Goal: Manage account settings

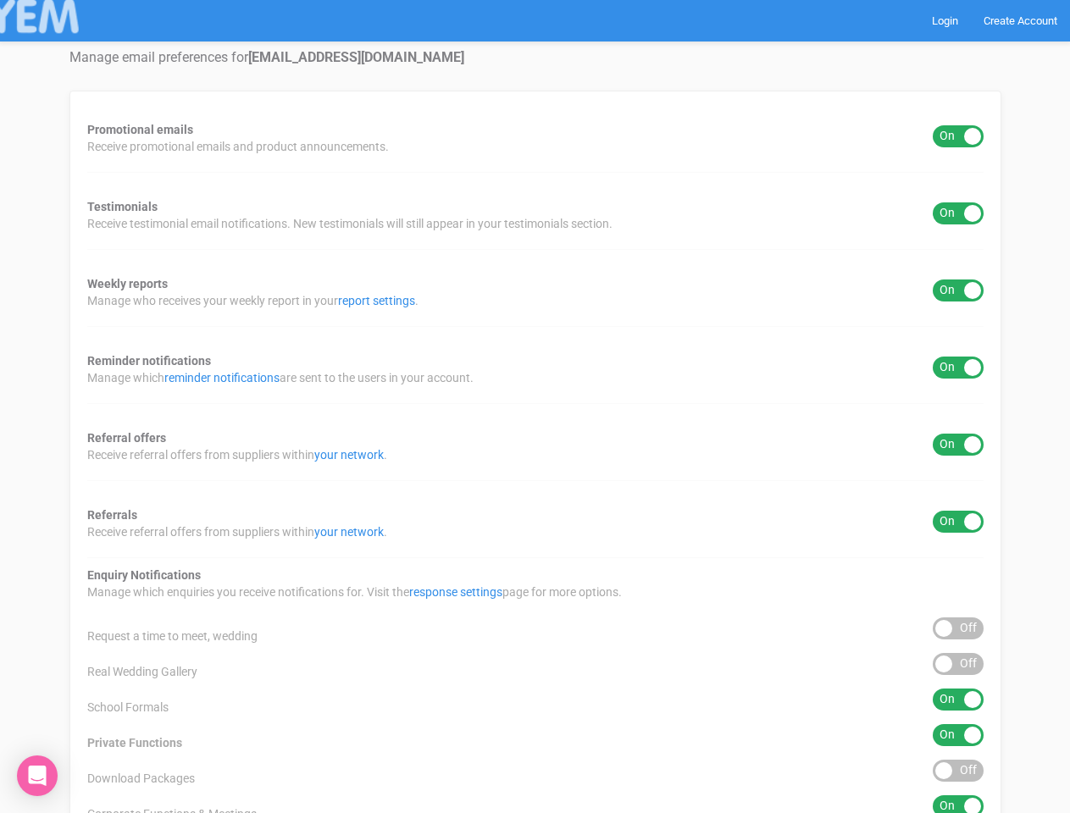
click at [534, 407] on div "Promotional emails ON OFF Receive promotional emails and product announcements.…" at bounding box center [535, 630] width 932 height 1078
click at [958, 136] on div "ON OFF" at bounding box center [957, 136] width 51 height 22
click at [958, 213] on div "ON OFF" at bounding box center [957, 213] width 51 height 22
click at [958, 290] on div "ON OFF" at bounding box center [957, 290] width 51 height 22
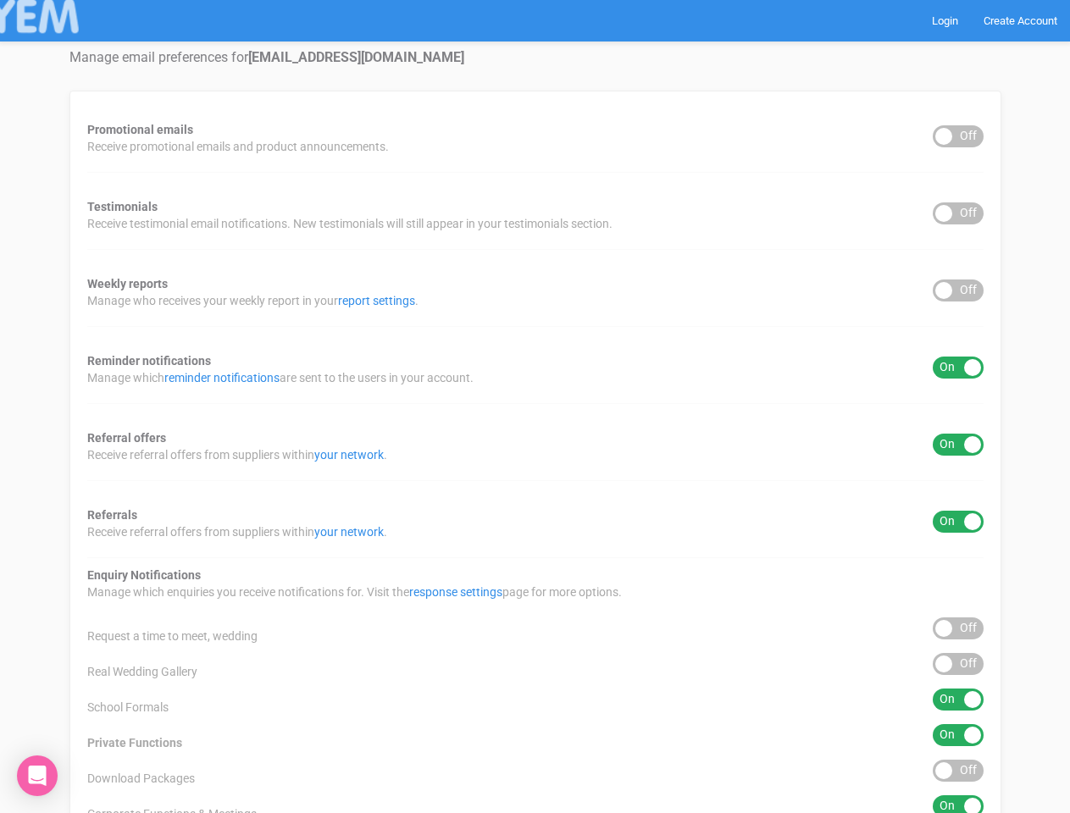
click at [958, 368] on div "ON OFF" at bounding box center [957, 368] width 51 height 22
click at [958, 445] on div "ON OFF" at bounding box center [957, 445] width 51 height 22
click at [958, 522] on div "ON OFF" at bounding box center [957, 522] width 51 height 22
click at [958, 628] on div "ON OFF" at bounding box center [957, 628] width 51 height 22
click at [958, 664] on div "ON OFF" at bounding box center [957, 664] width 51 height 22
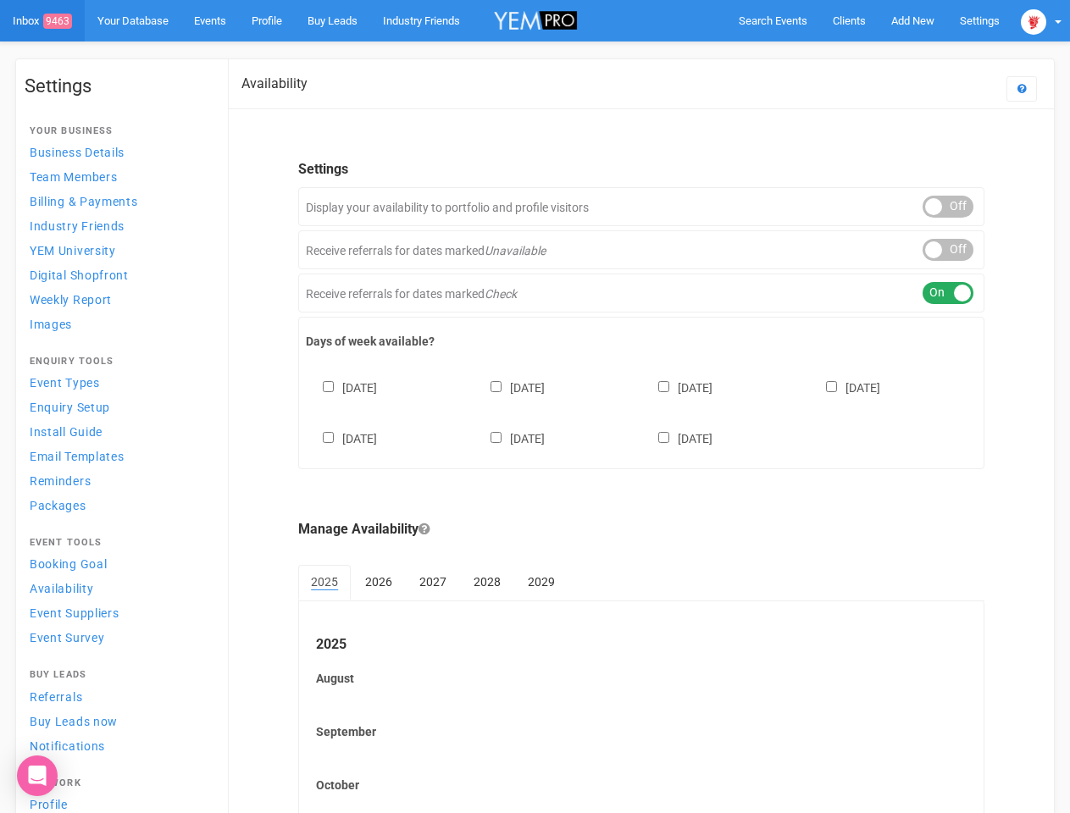
click at [534, 407] on div "Sunday Monday Tuesday Wednesday Thursday Friday Saturday" at bounding box center [641, 405] width 671 height 102
click at [772, 20] on span "Search Events" at bounding box center [773, 20] width 69 height 13
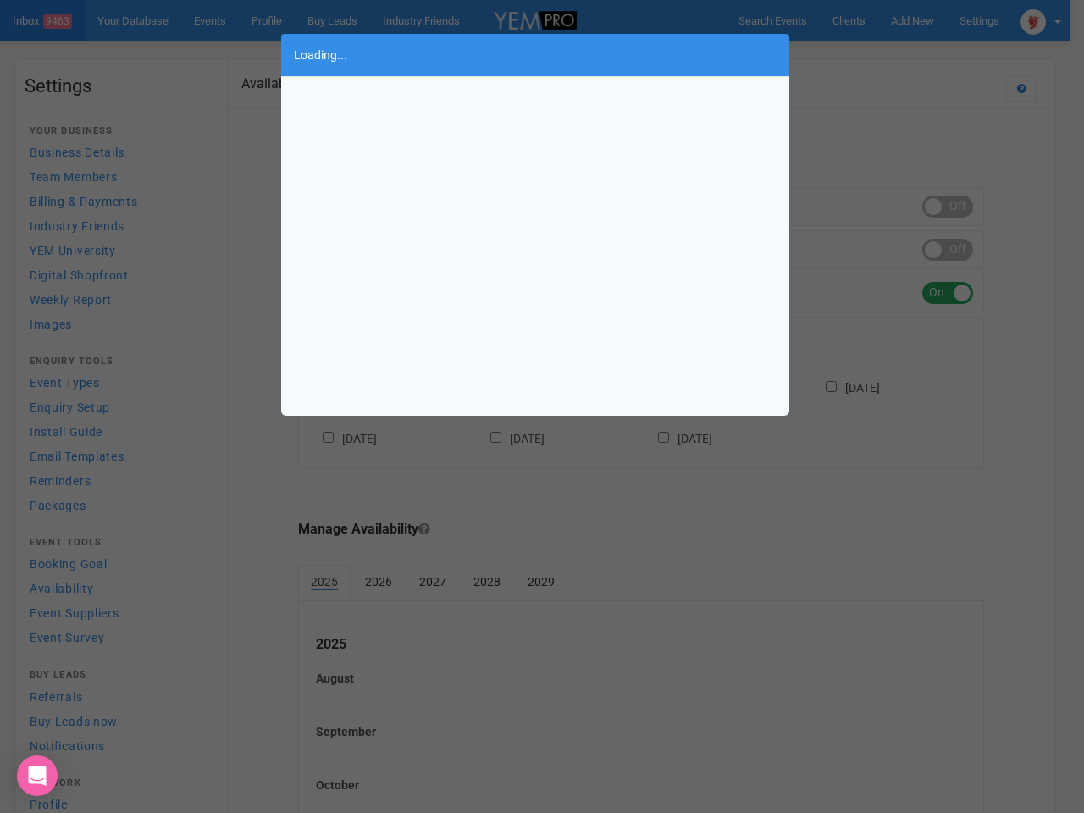
click at [912, 20] on div "Loading..." at bounding box center [542, 406] width 1084 height 813
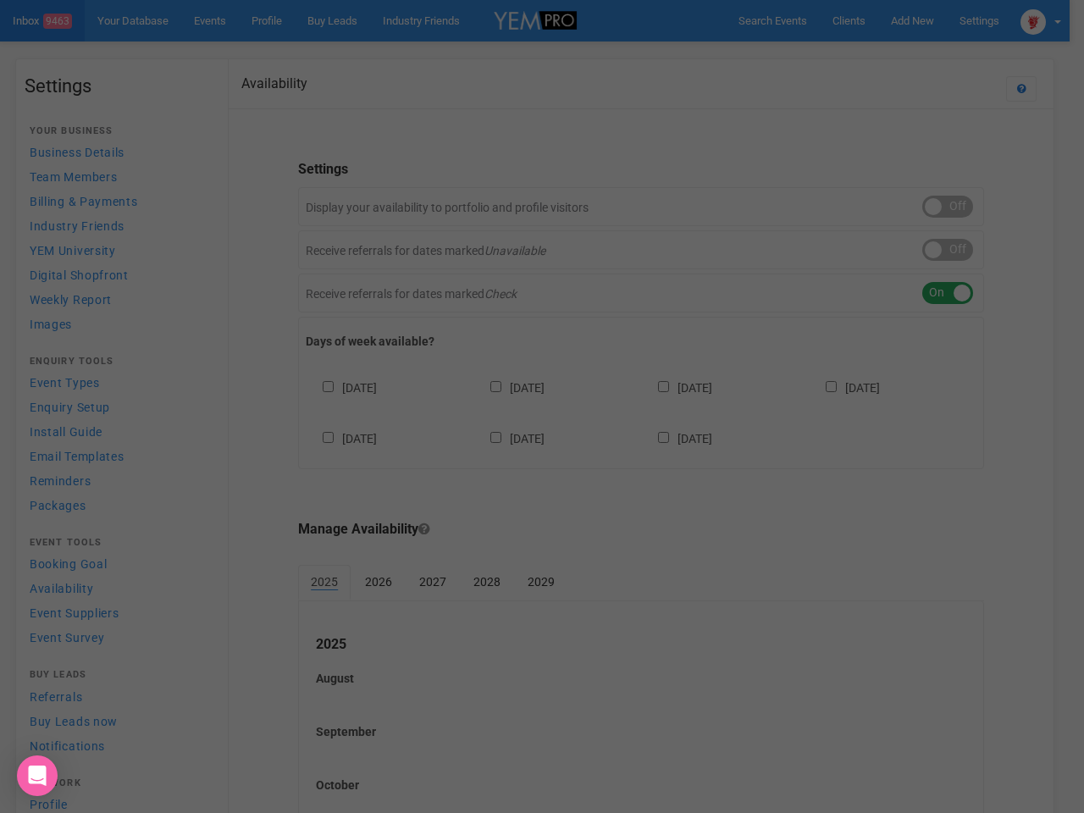
click at [873, 54] on div "Loading..." at bounding box center [542, 406] width 1084 height 813
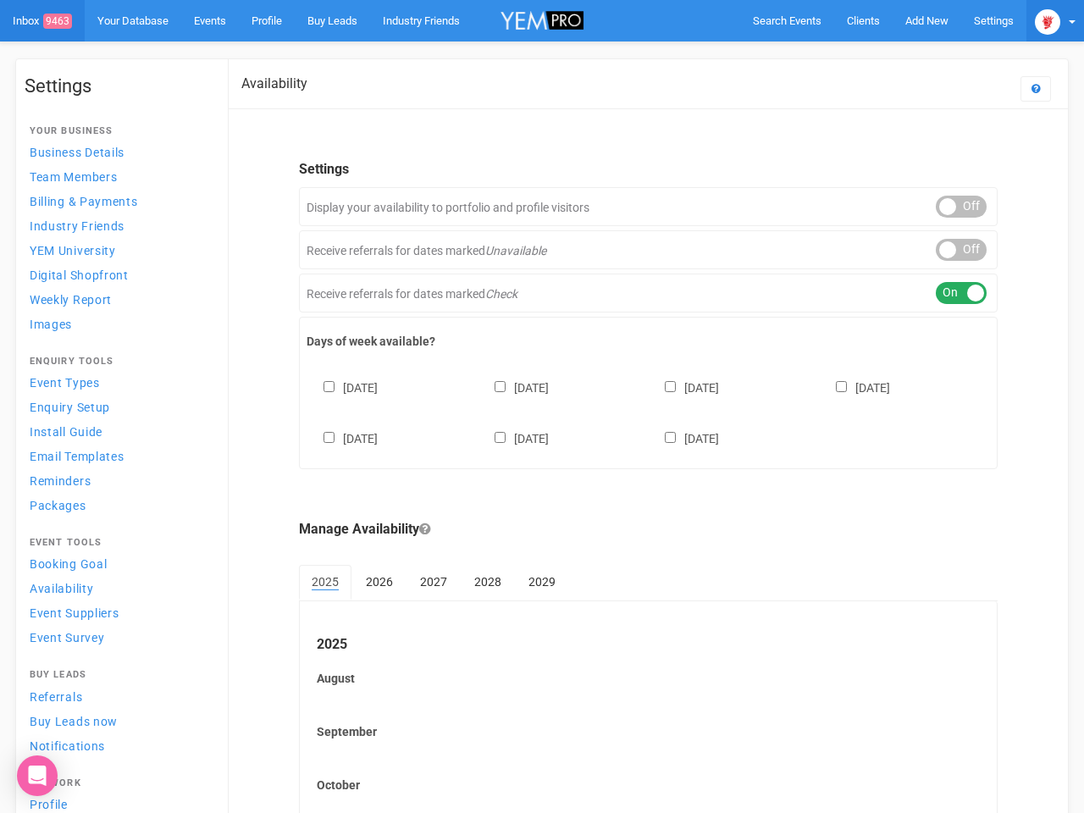
click at [1041, 20] on img at bounding box center [1047, 21] width 25 height 25
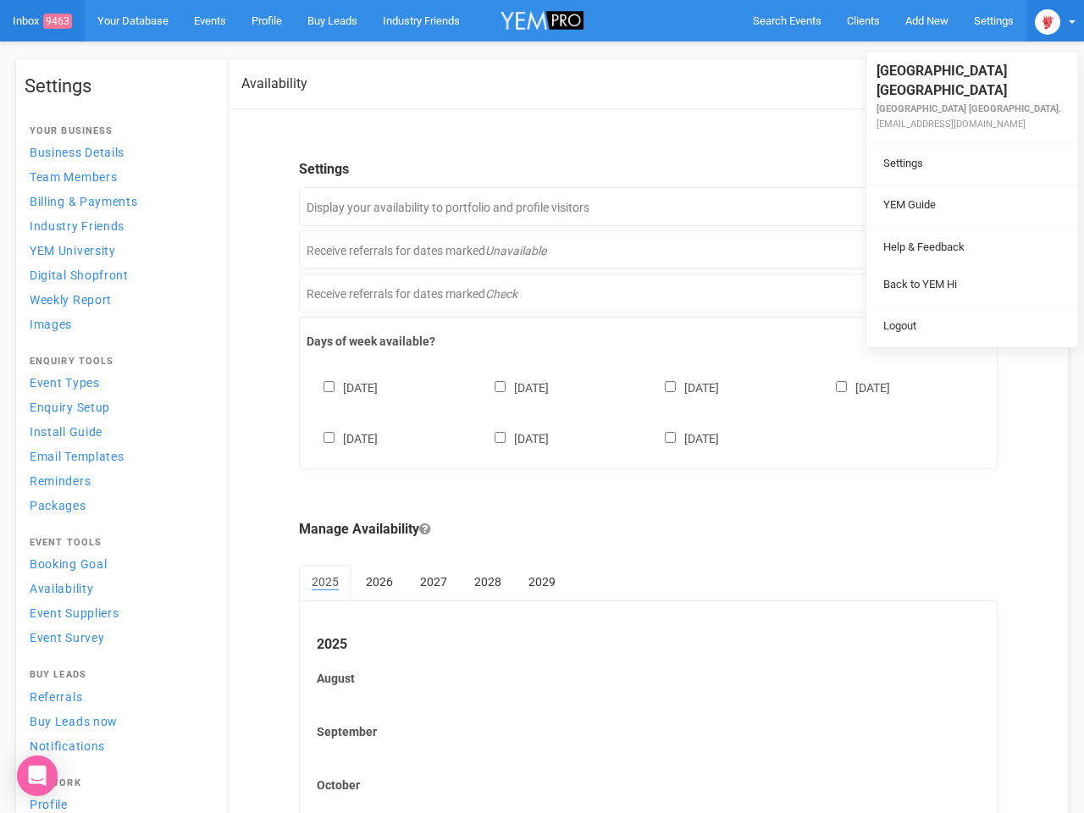
click at [948, 207] on div "ON OFF" at bounding box center [961, 207] width 51 height 22
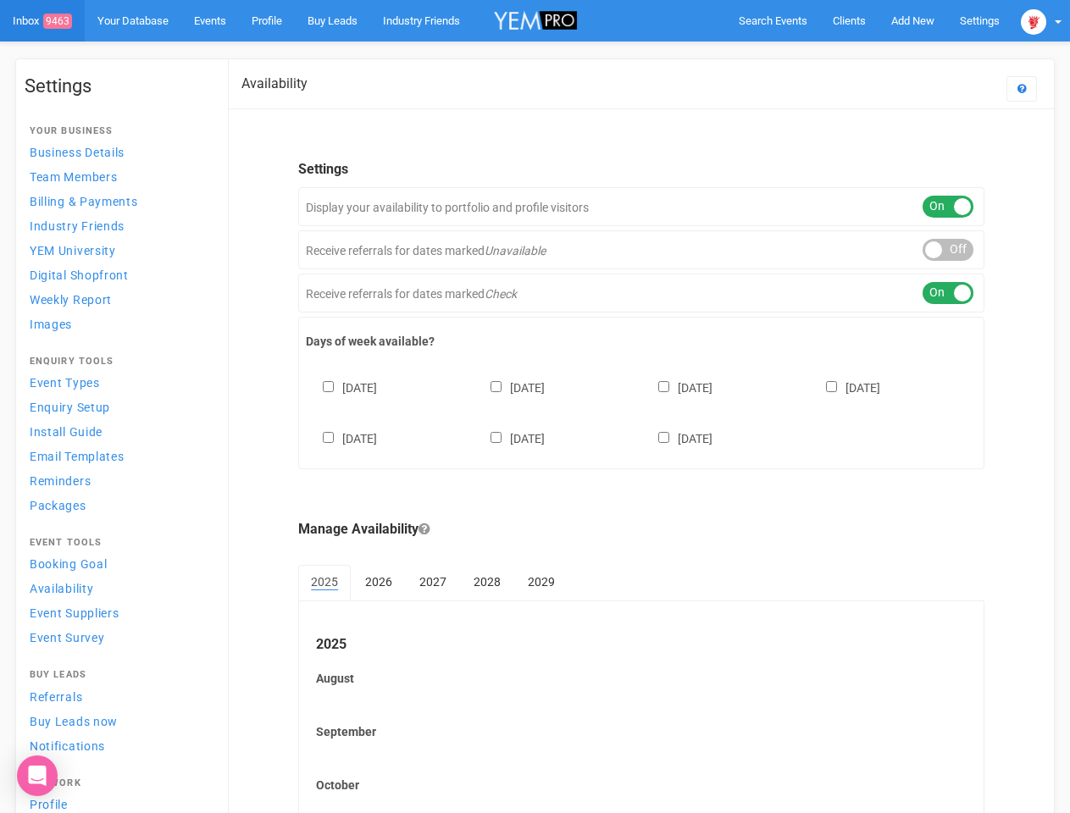
click at [948, 250] on div "ON OFF" at bounding box center [947, 250] width 51 height 22
click at [948, 293] on div "ON OFF" at bounding box center [947, 293] width 51 height 22
click at [641, 411] on div "Sunday Monday Tuesday Wednesday Thursday Friday Saturday" at bounding box center [641, 405] width 671 height 102
click at [534, 407] on div "Sunday Monday Tuesday Wednesday Thursday Friday Saturday" at bounding box center [641, 405] width 671 height 102
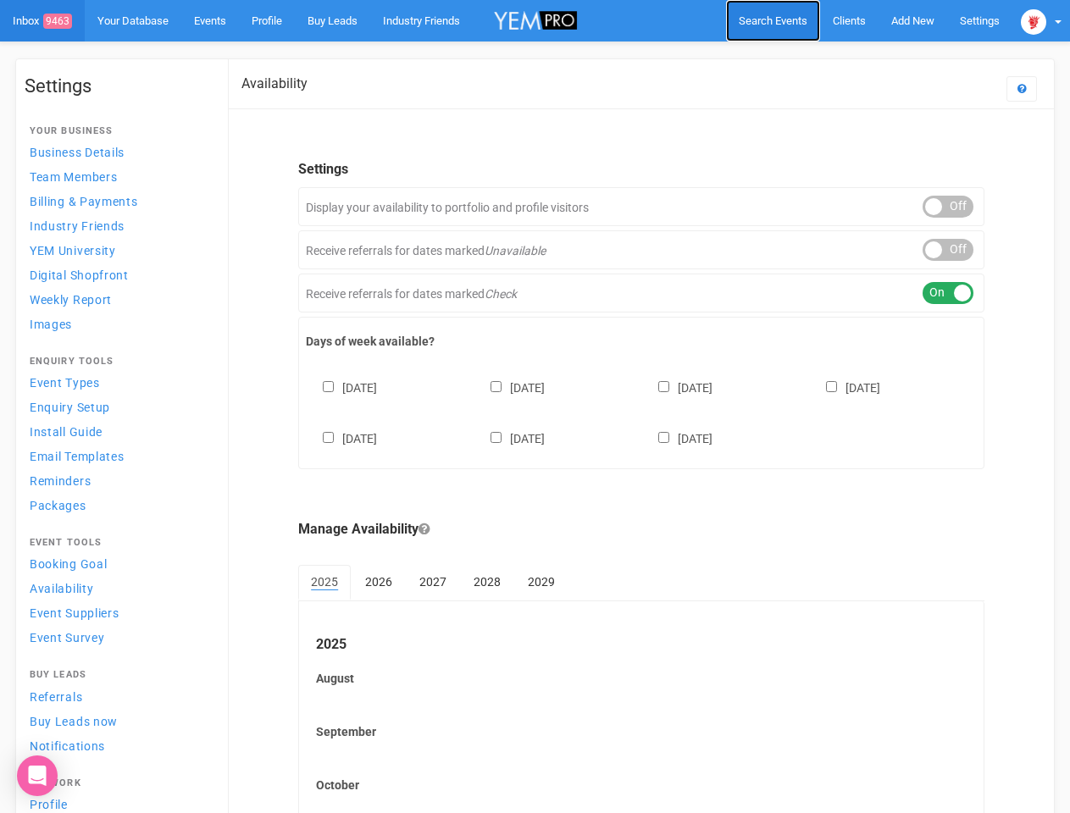
click at [772, 20] on span "Search Events" at bounding box center [773, 20] width 69 height 13
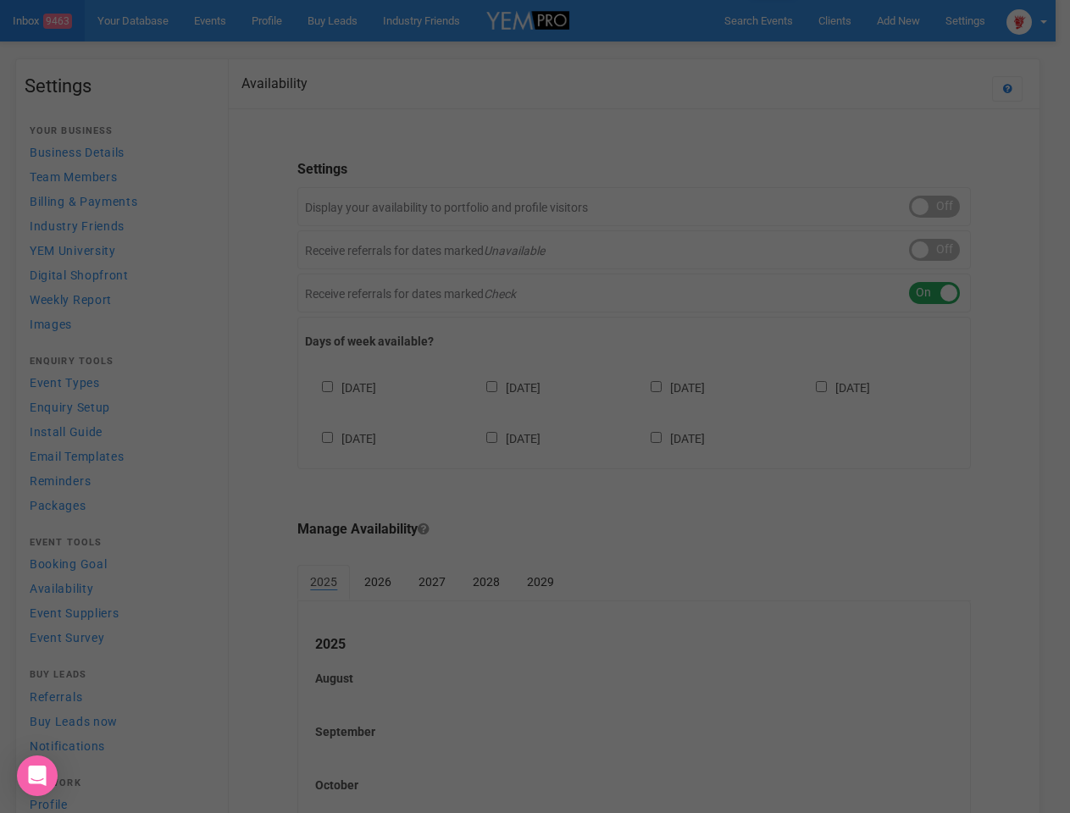
click at [0, 0] on div "Loading..." at bounding box center [0, 0] width 0 height 0
